Goal: Transaction & Acquisition: Book appointment/travel/reservation

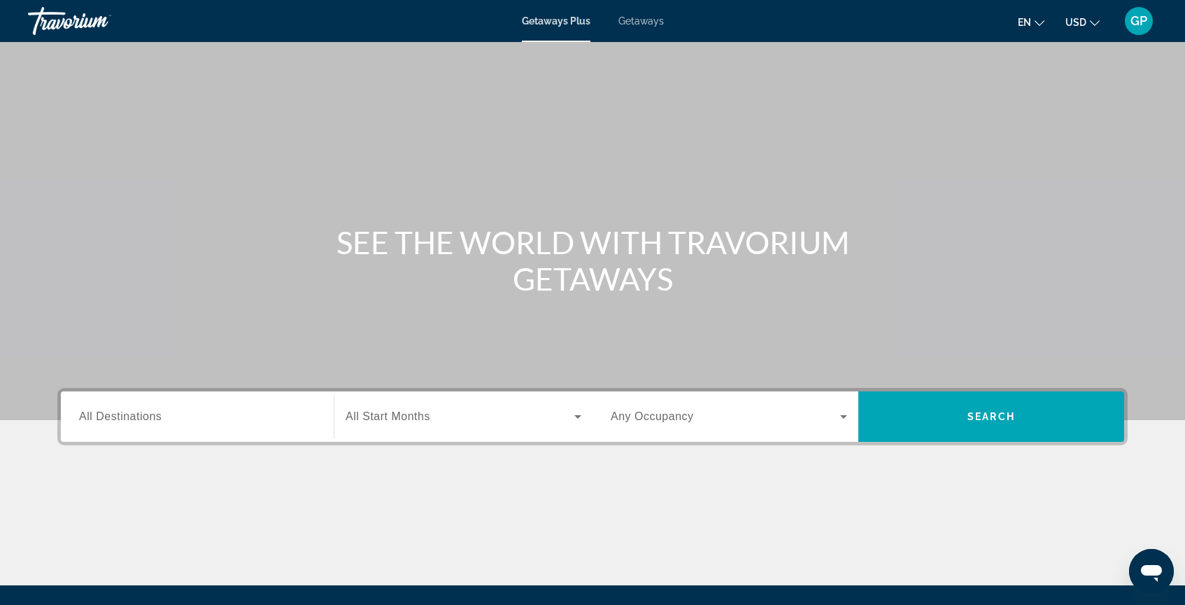
click at [111, 416] on span "All Destinations" at bounding box center [120, 416] width 83 height 12
click at [111, 416] on input "Destination All Destinations" at bounding box center [197, 417] width 237 height 17
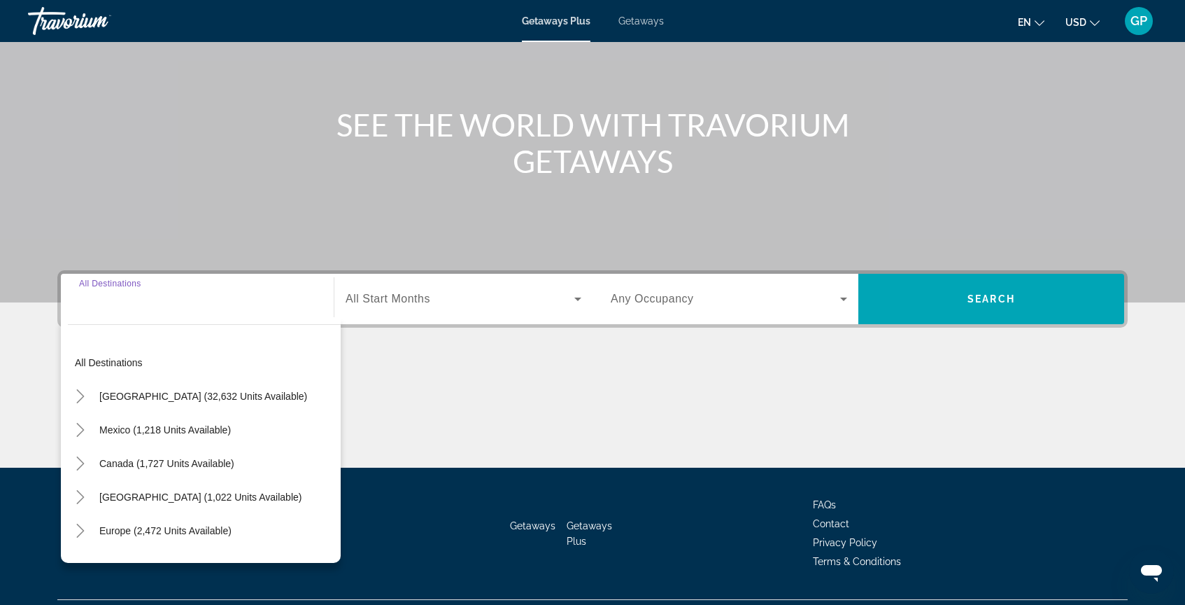
scroll to position [152, 0]
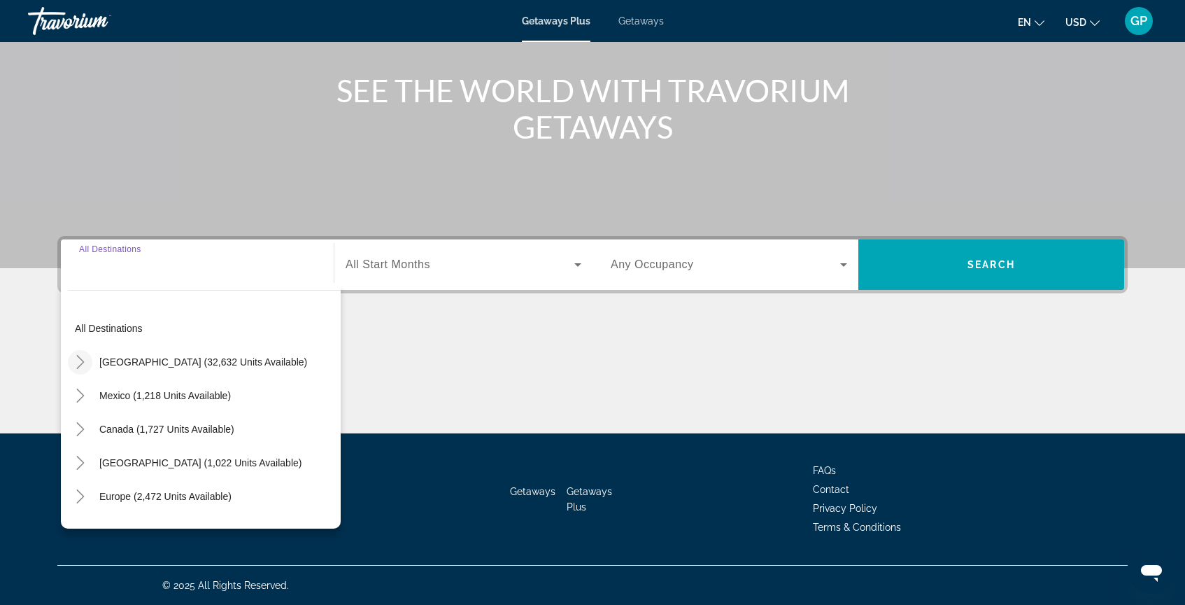
click at [79, 365] on icon "Toggle United States (32,632 units available)" at bounding box center [80, 362] width 8 height 14
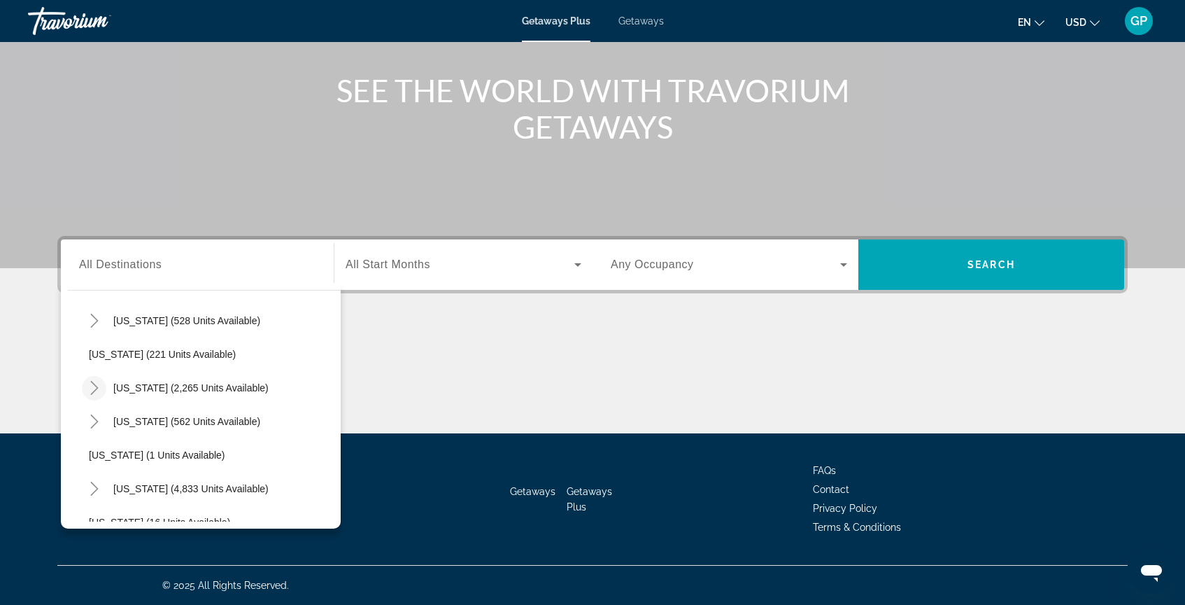
scroll to position [80, 0]
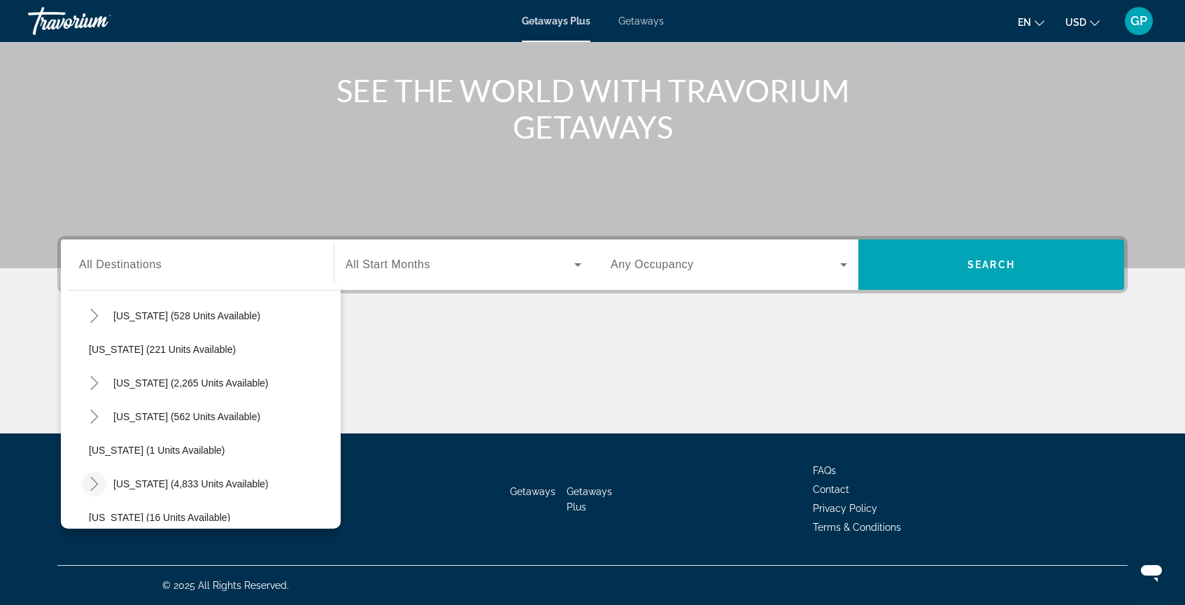
click at [94, 486] on icon "Toggle Florida (4,833 units available)" at bounding box center [94, 483] width 8 height 14
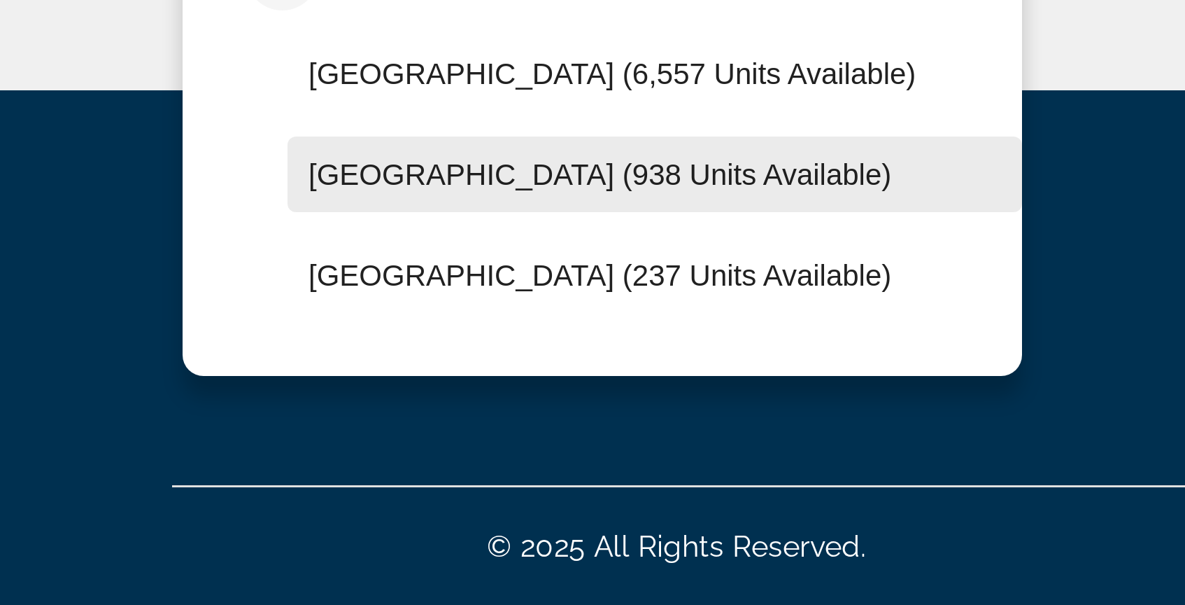
scroll to position [171, 0]
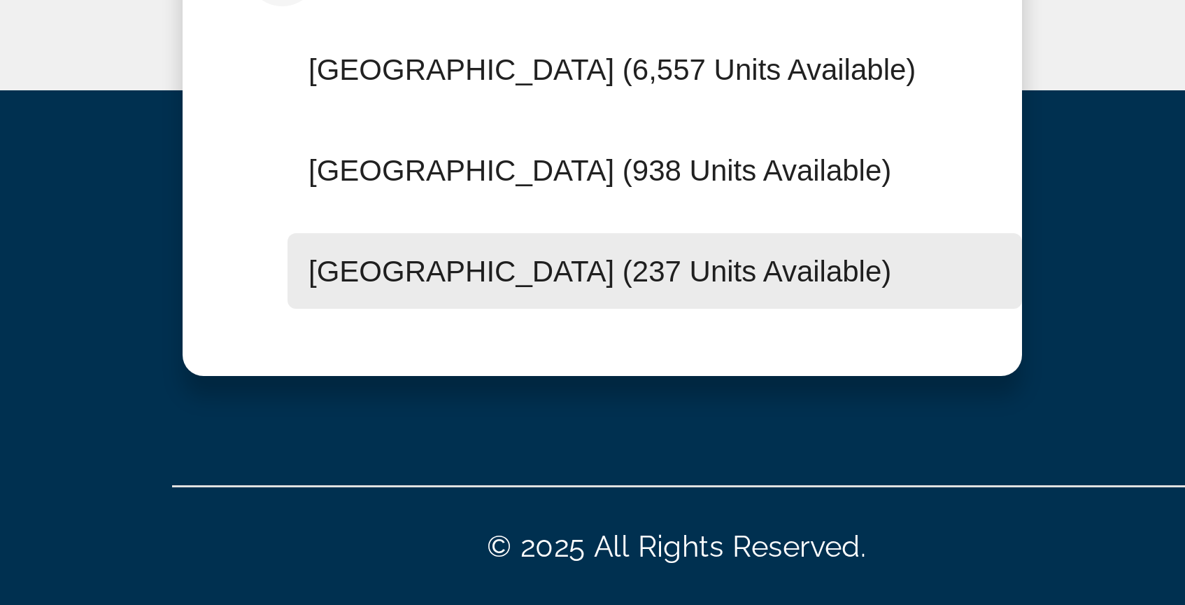
click at [142, 494] on span "[GEOGRAPHIC_DATA] (237 units available)" at bounding box center [200, 493] width 195 height 11
type input "**********"
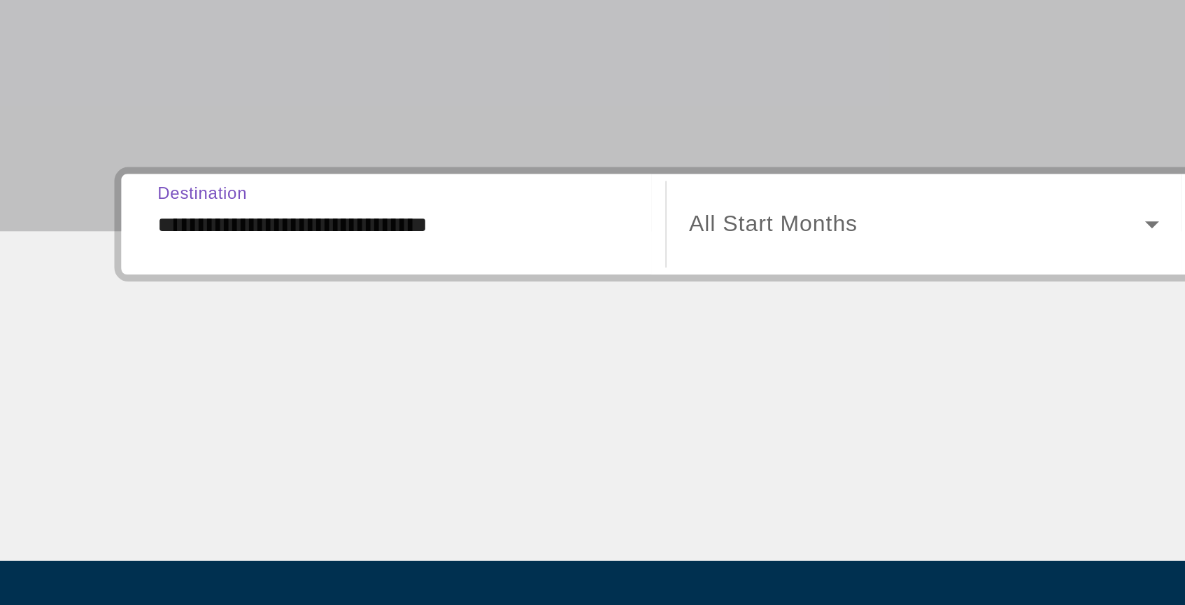
scroll to position [151, 0]
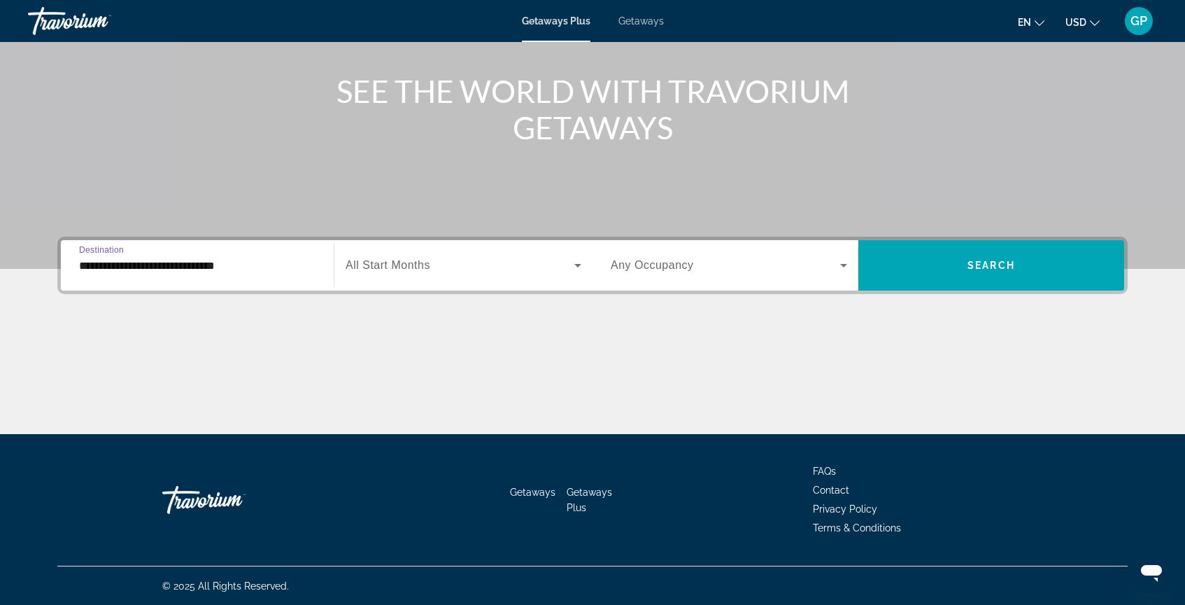
click at [577, 264] on icon "Search widget" at bounding box center [577, 265] width 7 height 3
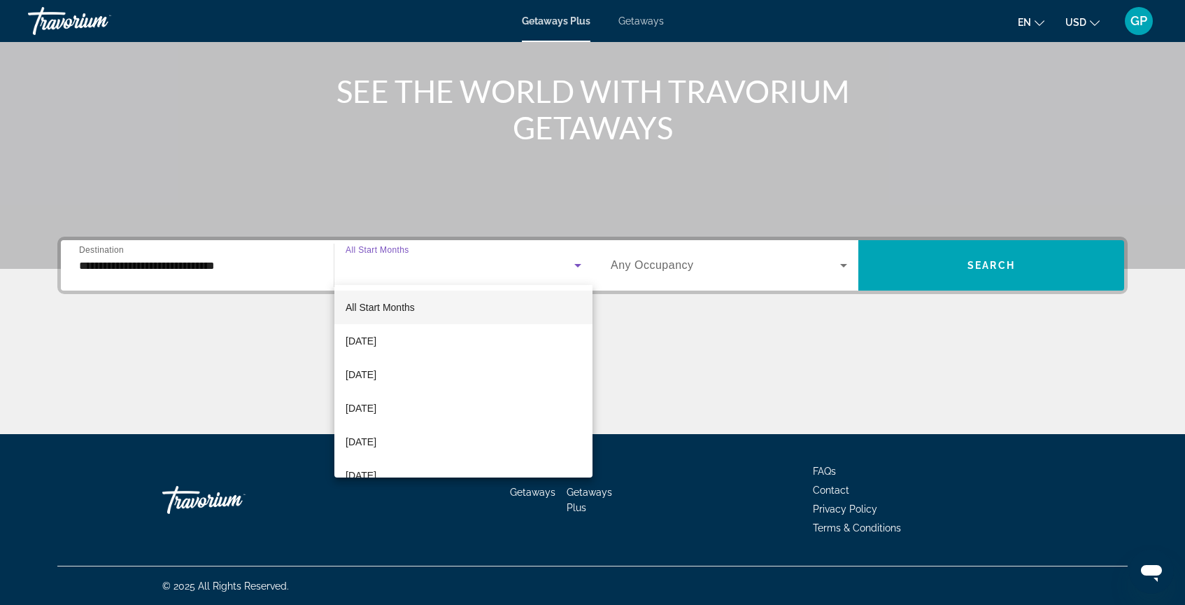
scroll to position [152, 0]
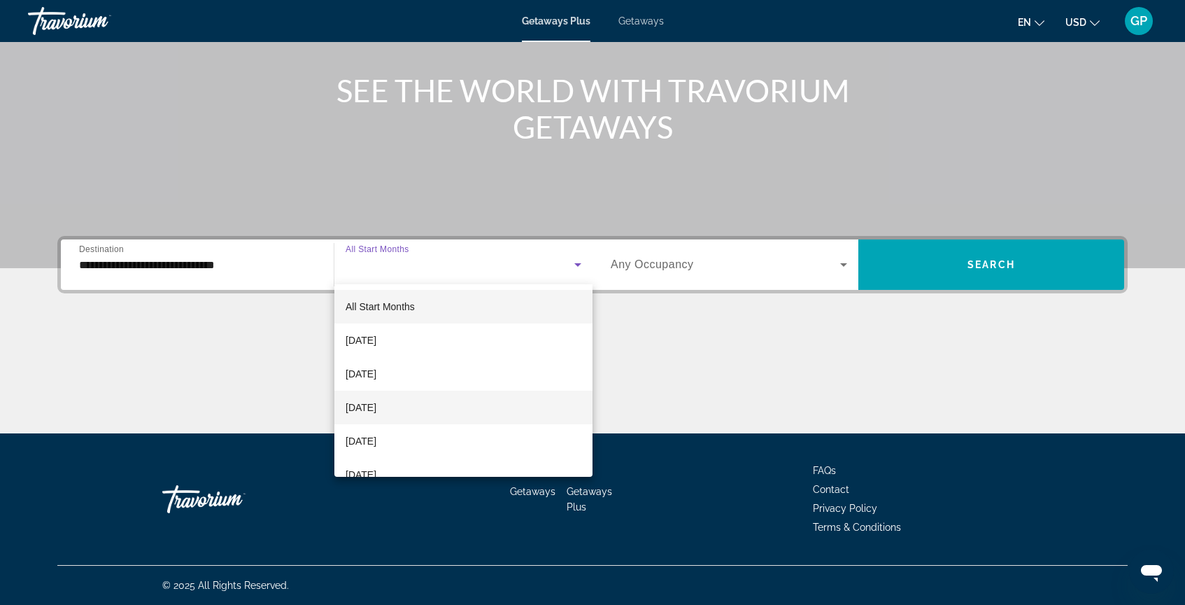
click at [437, 410] on mat-option "[DATE]" at bounding box center [463, 407] width 258 height 34
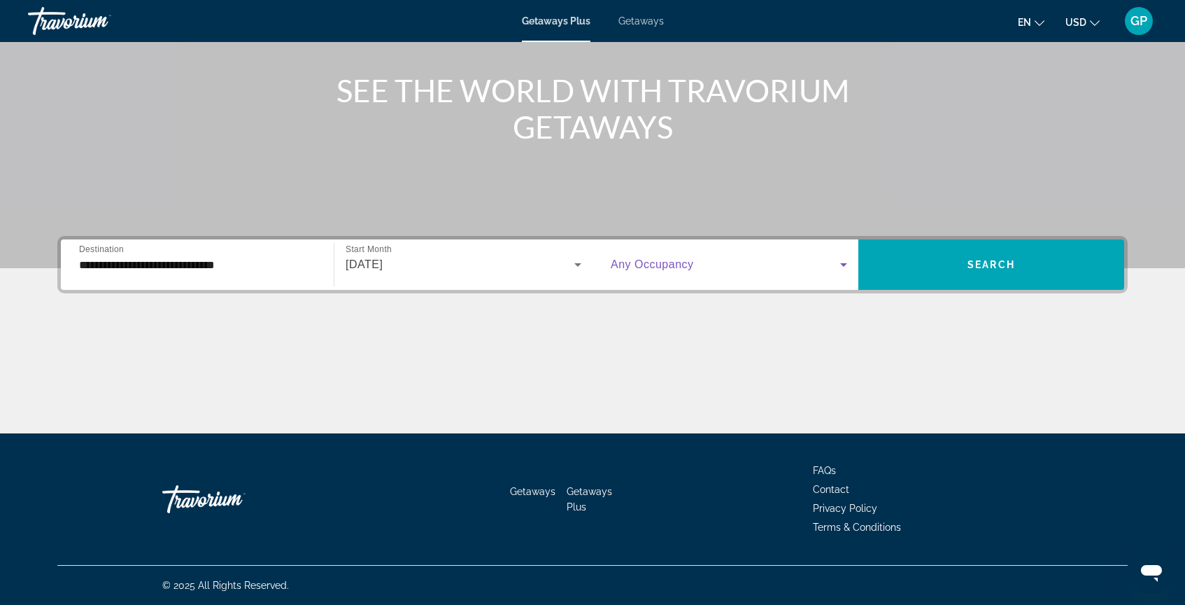
click at [840, 265] on icon "Search widget" at bounding box center [843, 264] width 17 height 17
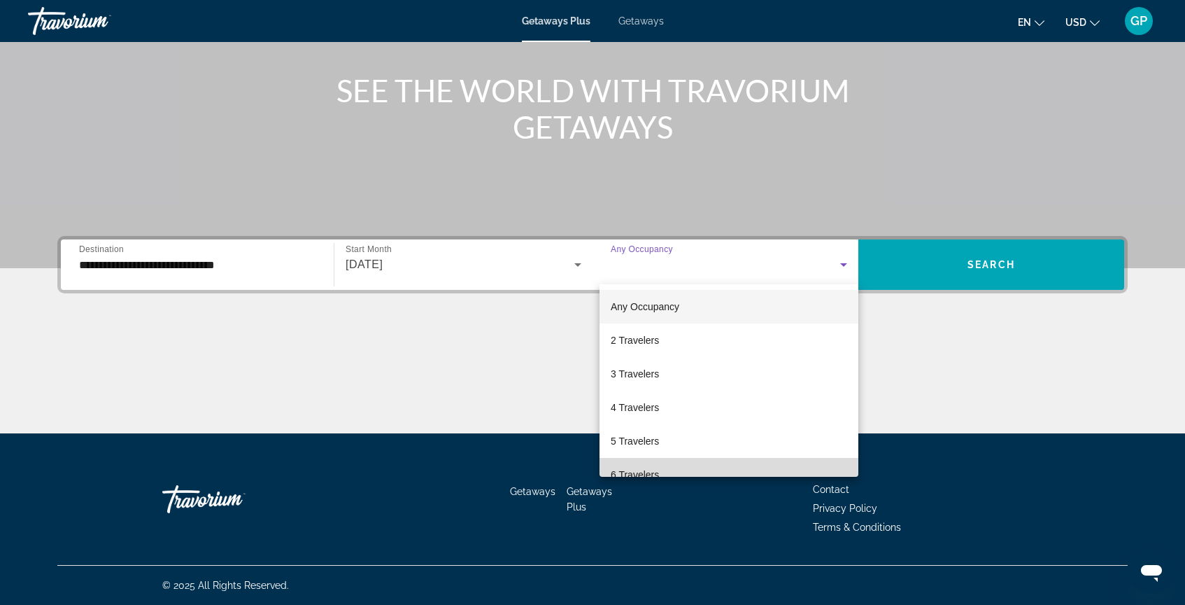
click at [699, 469] on mat-option "6 Travelers" at bounding box center [729, 475] width 259 height 34
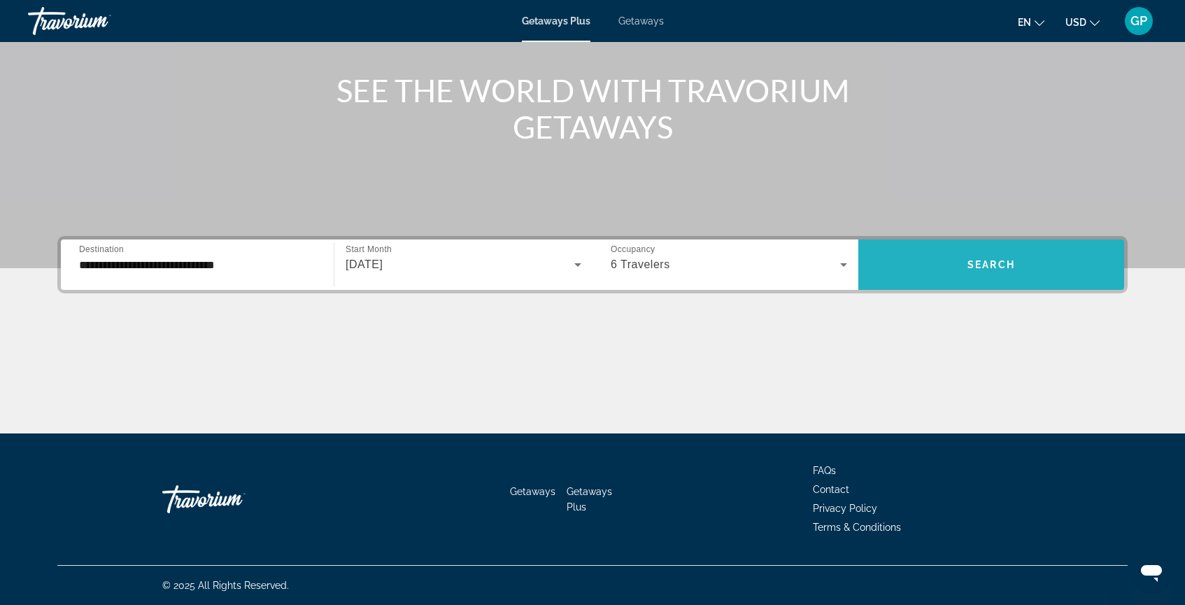
click at [1013, 264] on span "Search" at bounding box center [992, 264] width 48 height 11
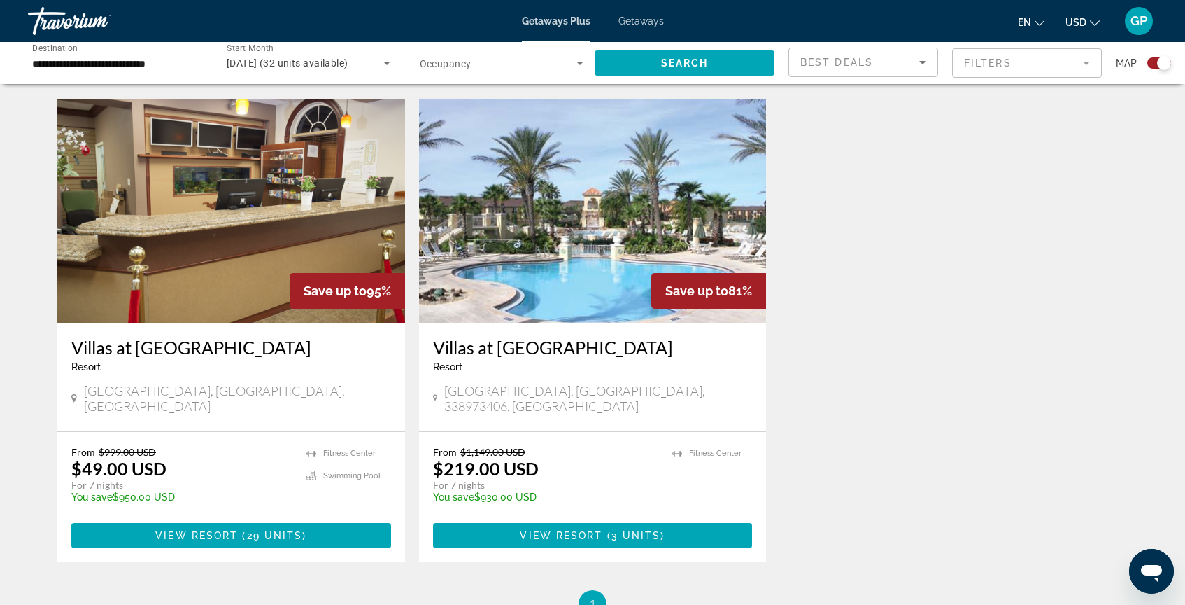
scroll to position [458, 0]
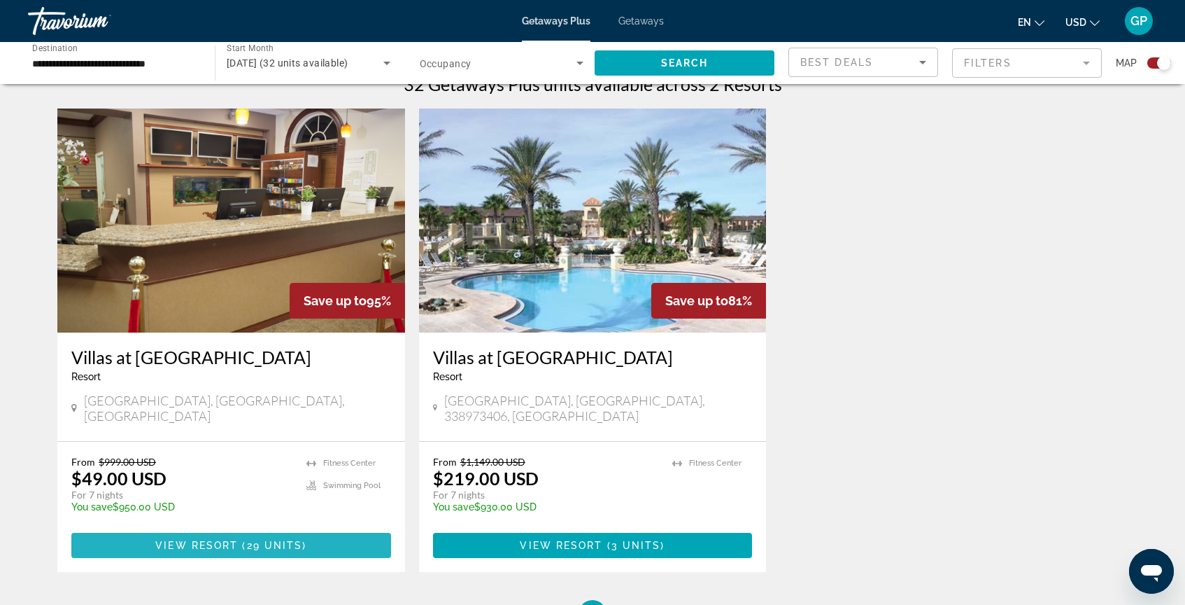
click at [220, 539] on span "View Resort" at bounding box center [196, 544] width 83 height 11
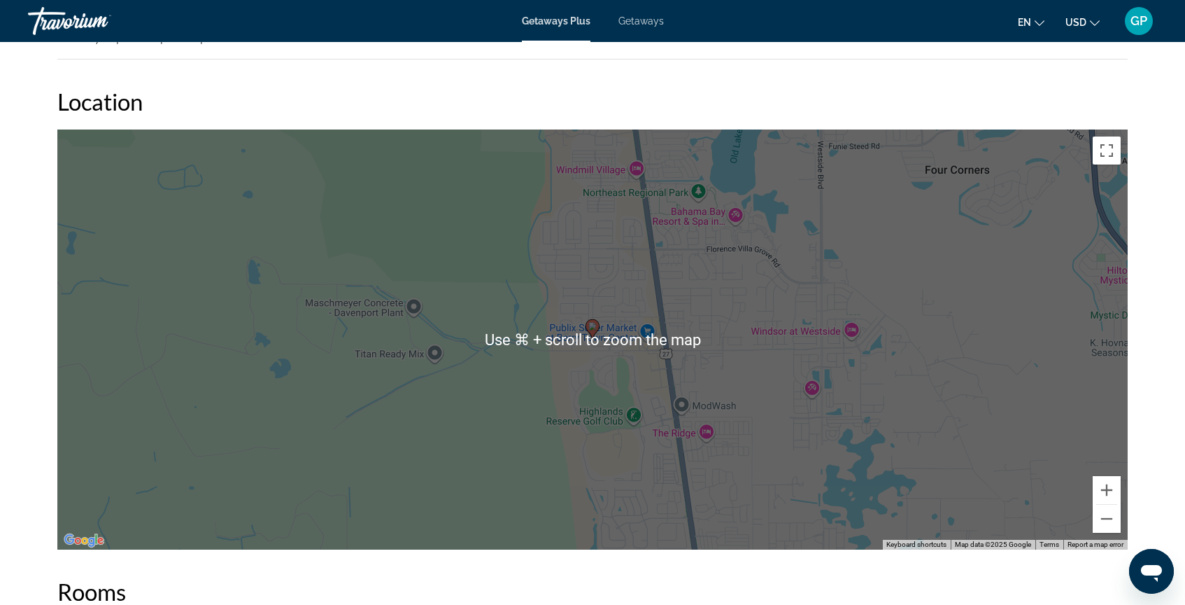
scroll to position [1879, 0]
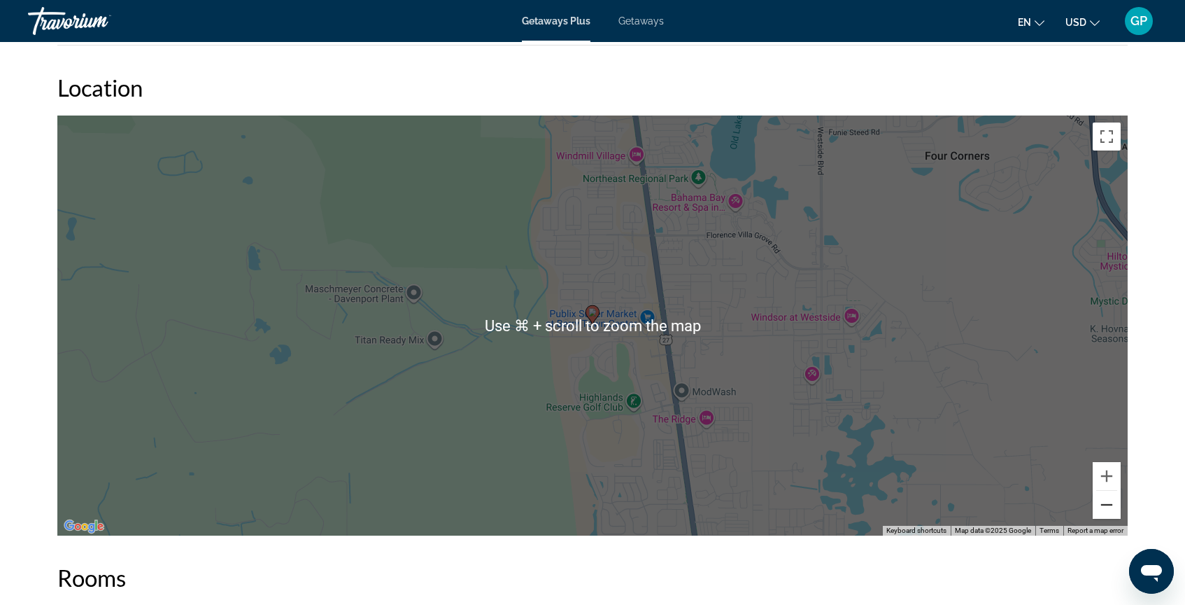
click at [1110, 506] on button "Zoom out" at bounding box center [1107, 504] width 28 height 28
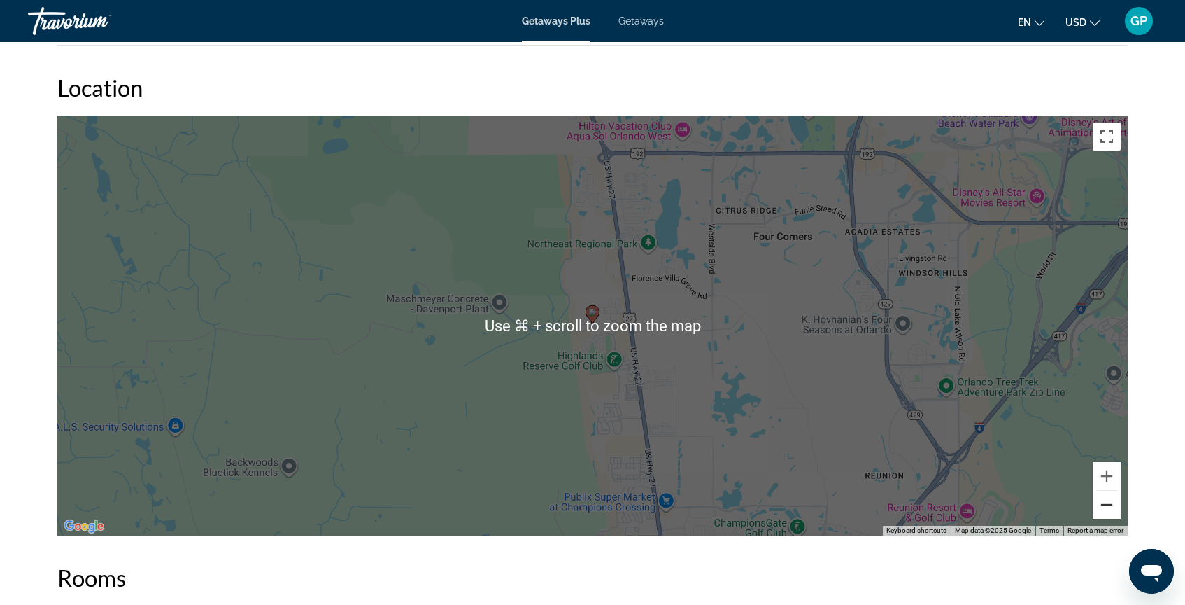
click at [1110, 506] on button "Zoom out" at bounding box center [1107, 504] width 28 height 28
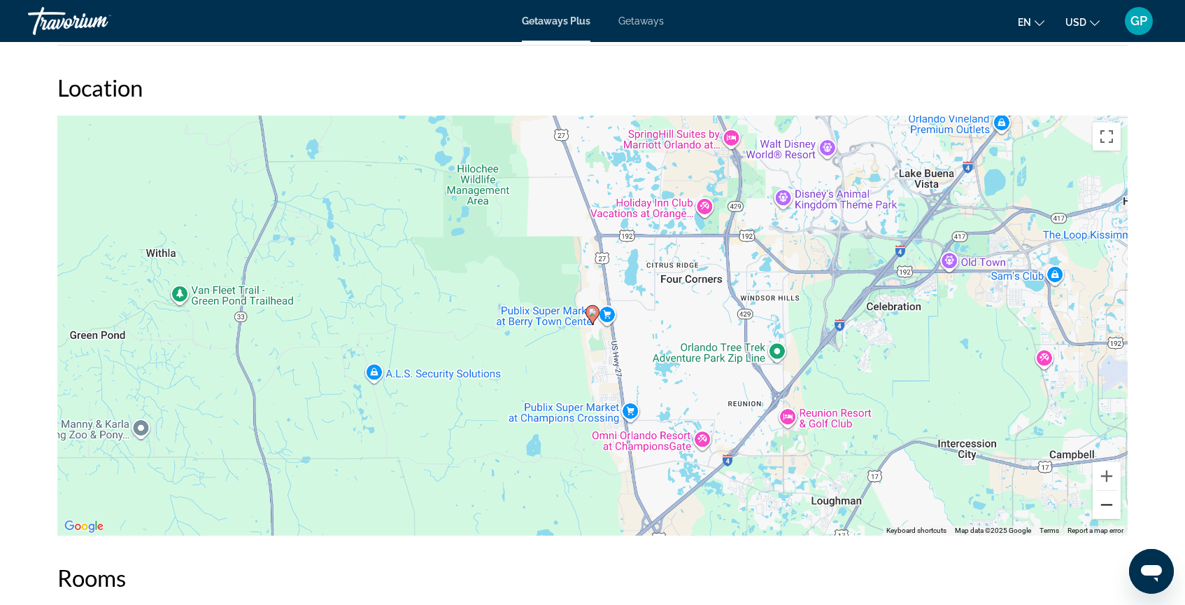
click at [1110, 506] on button "Zoom out" at bounding box center [1107, 504] width 28 height 28
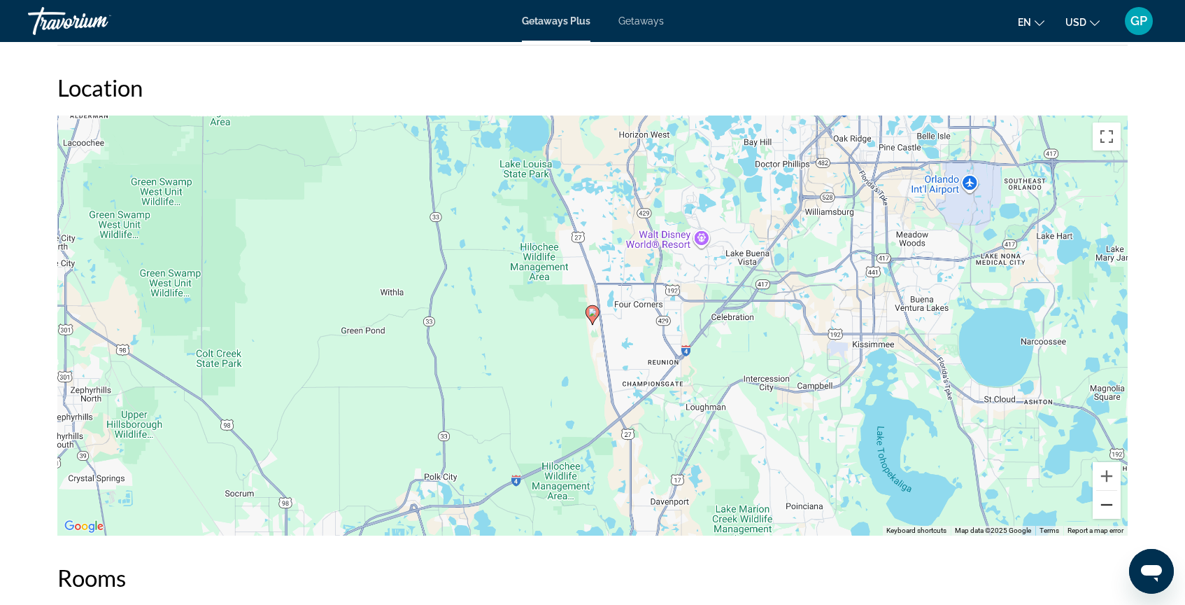
click at [1110, 506] on button "Zoom out" at bounding box center [1107, 504] width 28 height 28
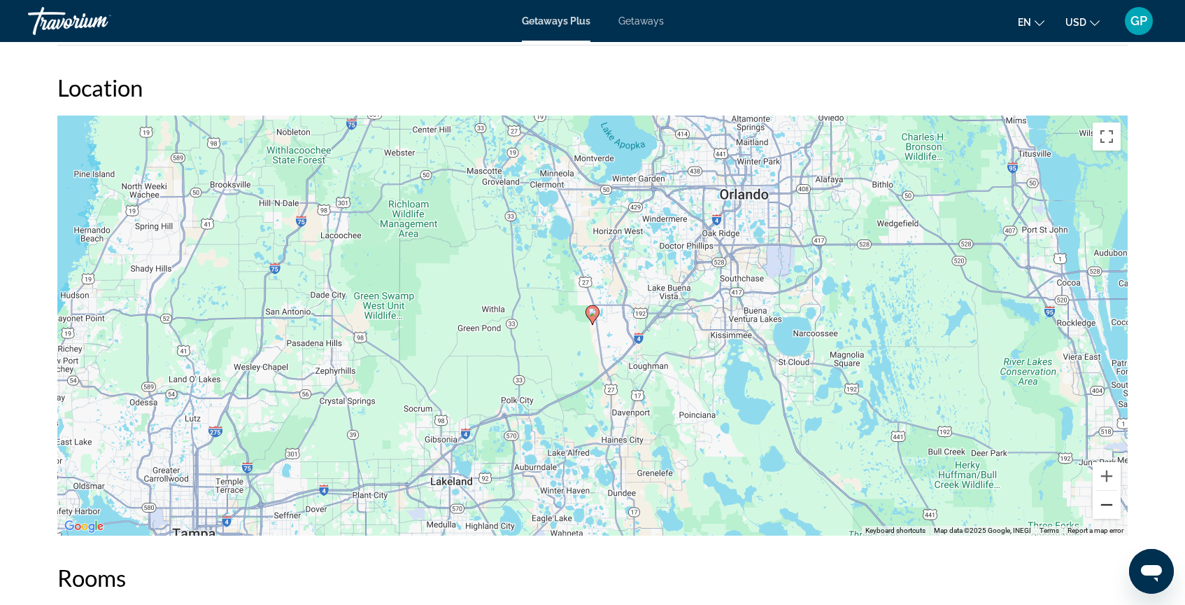
click at [1110, 506] on button "Zoom out" at bounding box center [1107, 504] width 28 height 28
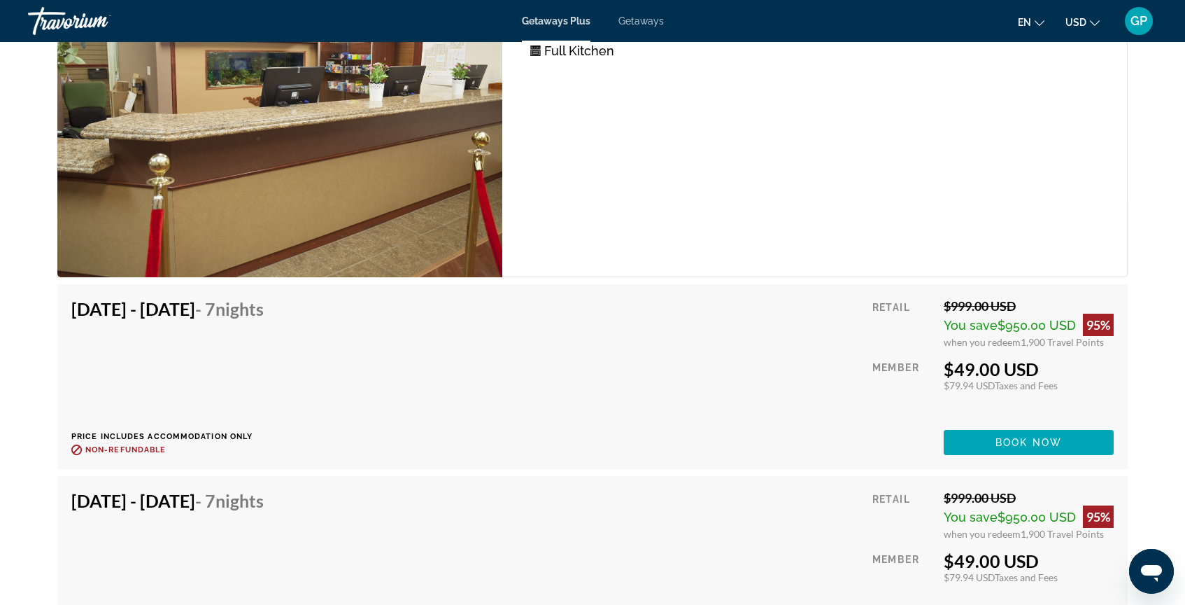
scroll to position [2649, 0]
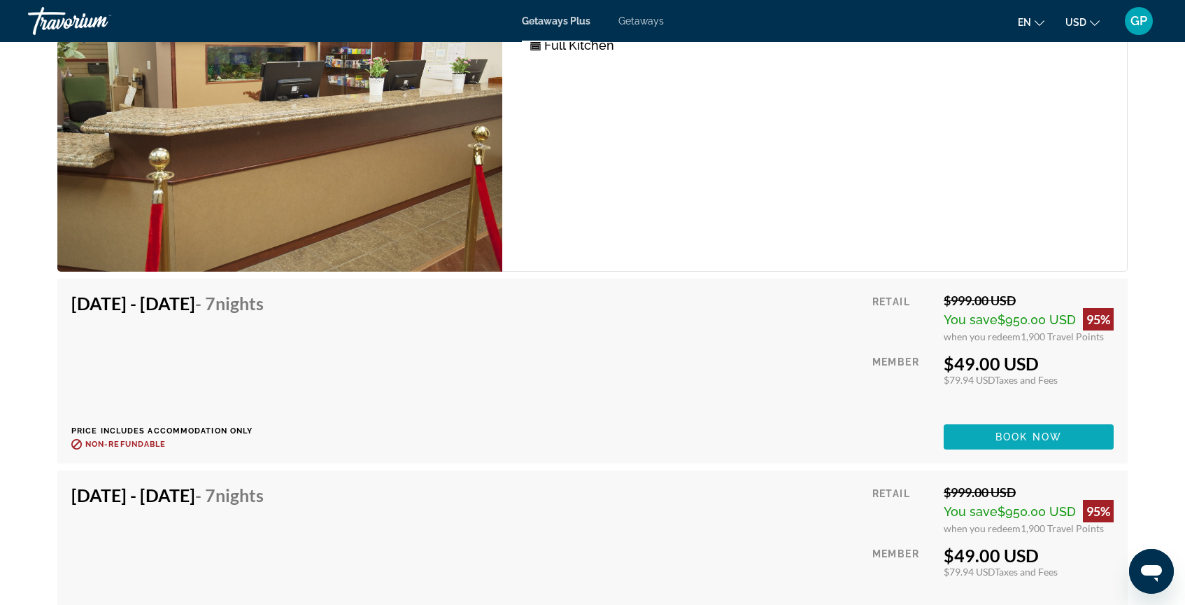
click at [1027, 437] on span "Book now" at bounding box center [1029, 436] width 66 height 11
